Goal: Task Accomplishment & Management: Use online tool/utility

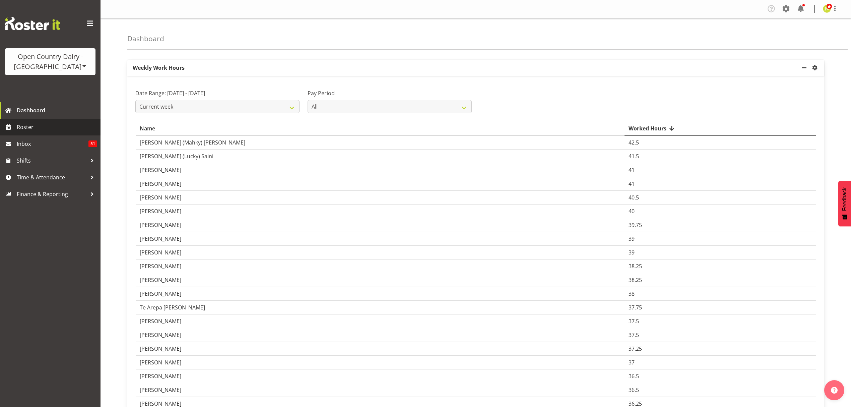
click at [43, 129] on span "Roster" at bounding box center [57, 127] width 80 height 10
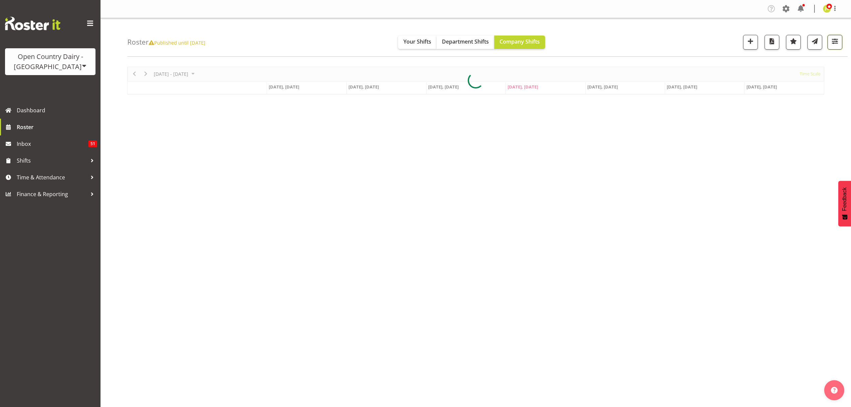
click at [829, 42] on button "button" at bounding box center [835, 42] width 15 height 15
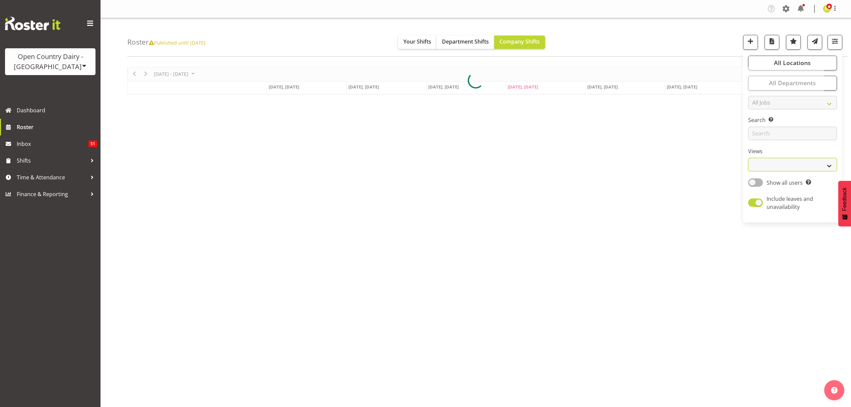
click at [801, 163] on select "Staff Role Shift - Horizontal Shift - Vertical Staff - Location" at bounding box center [792, 164] width 89 height 13
select select "shift"
click at [748, 158] on select "Staff Role Shift - Horizontal Shift - Vertical Staff - Location" at bounding box center [792, 164] width 89 height 13
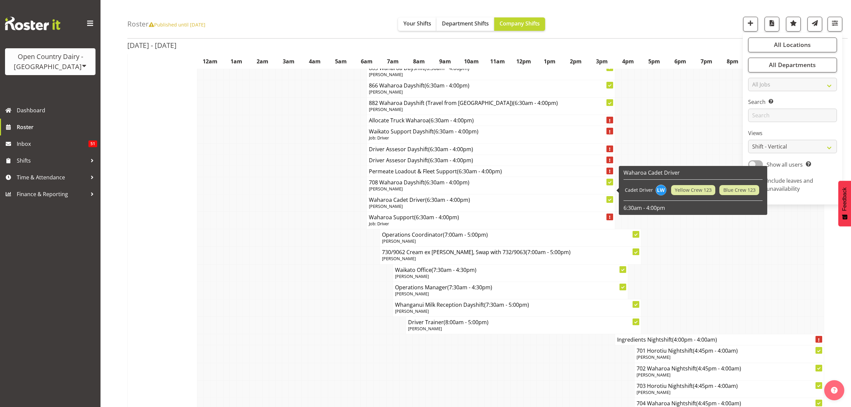
scroll to position [4290, 0]
